Goal: Task Accomplishment & Management: Manage account settings

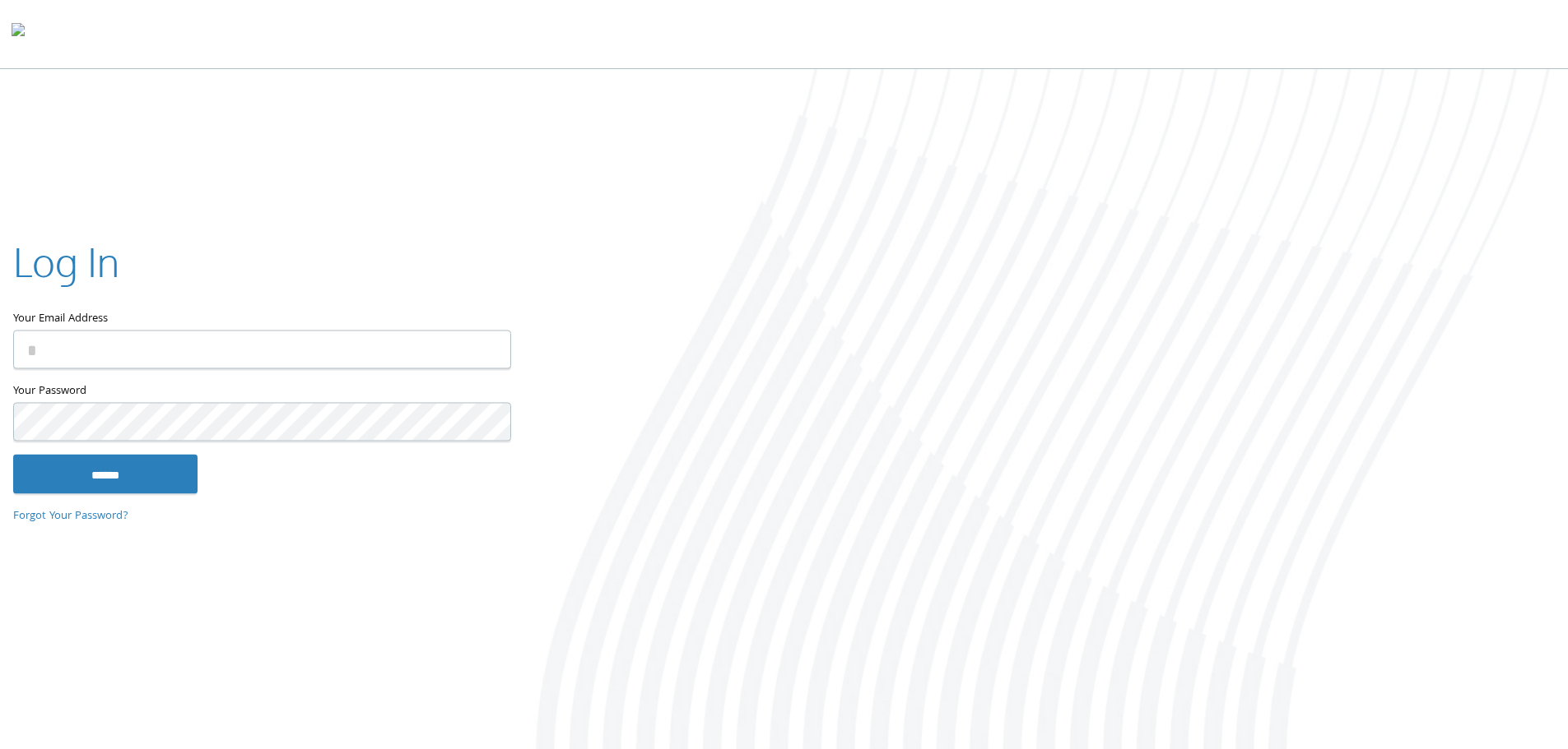
type input "**********"
click at [13, 454] on input "******" at bounding box center [105, 474] width 184 height 40
type input "**********"
click at [133, 477] on input "******" at bounding box center [105, 474] width 184 height 40
